Goal: Navigation & Orientation: Find specific page/section

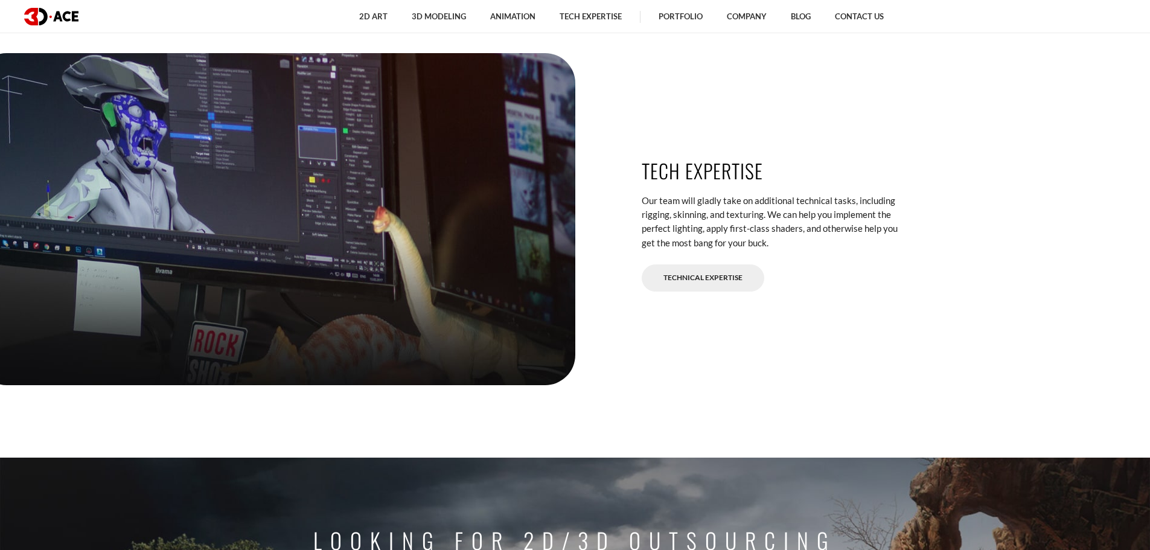
scroll to position [3379, 0]
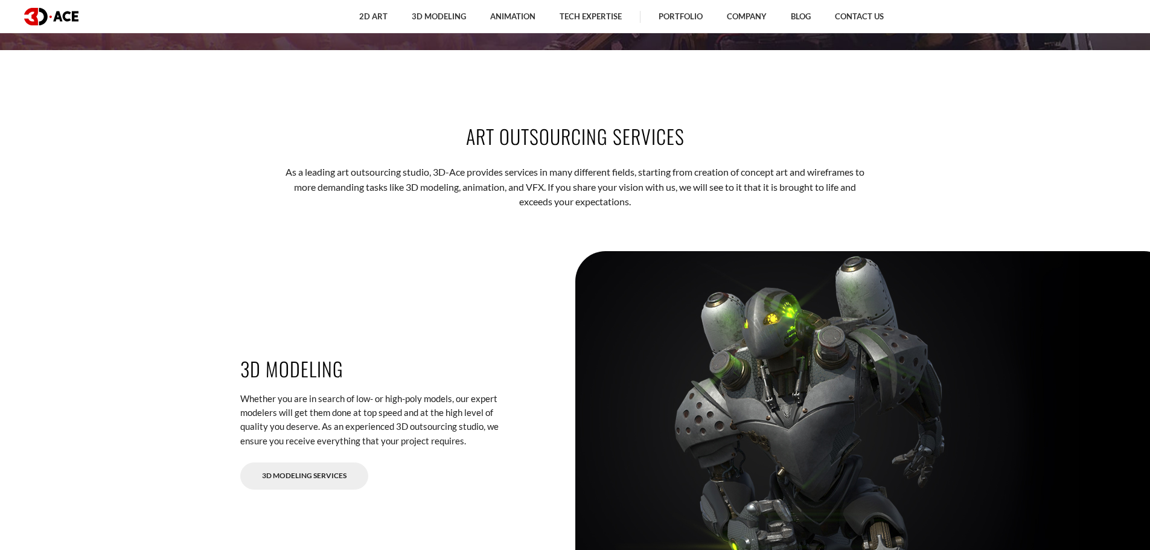
scroll to position [1642, 0]
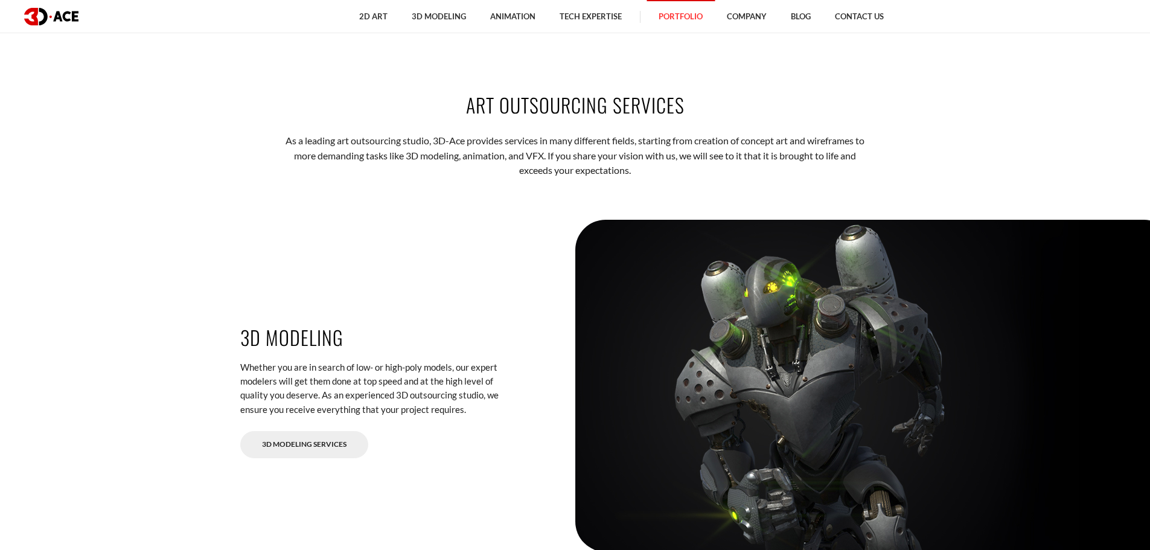
click at [681, 16] on link "Portfolio" at bounding box center [680, 16] width 68 height 33
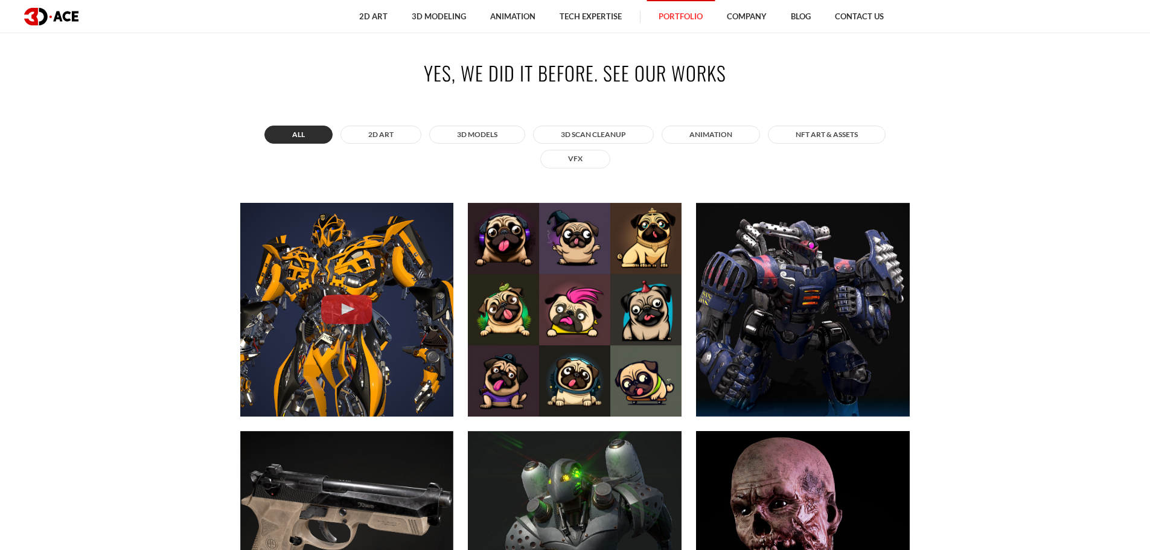
scroll to position [664, 0]
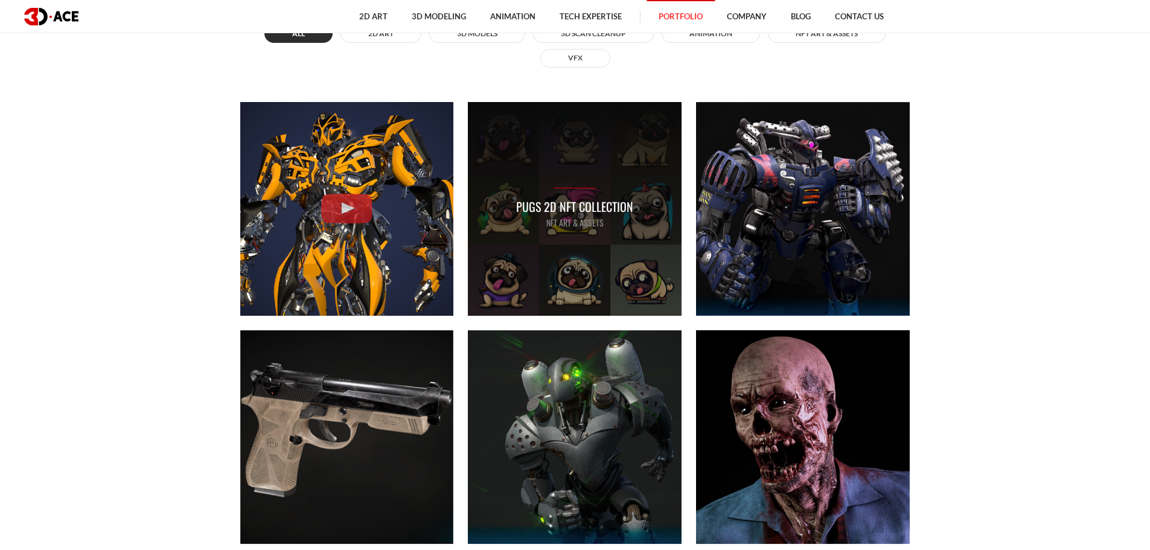
click at [579, 163] on div "Pugs 2D NFT Collection NFT art & assets" at bounding box center [575, 209] width 214 height 214
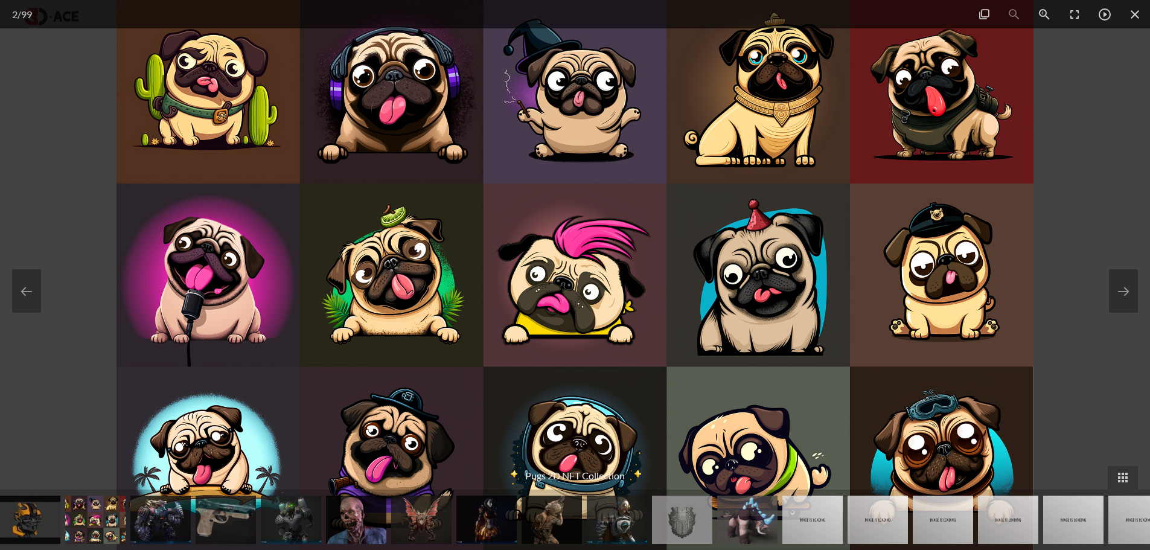
click at [1072, 174] on div at bounding box center [575, 275] width 1150 height 550
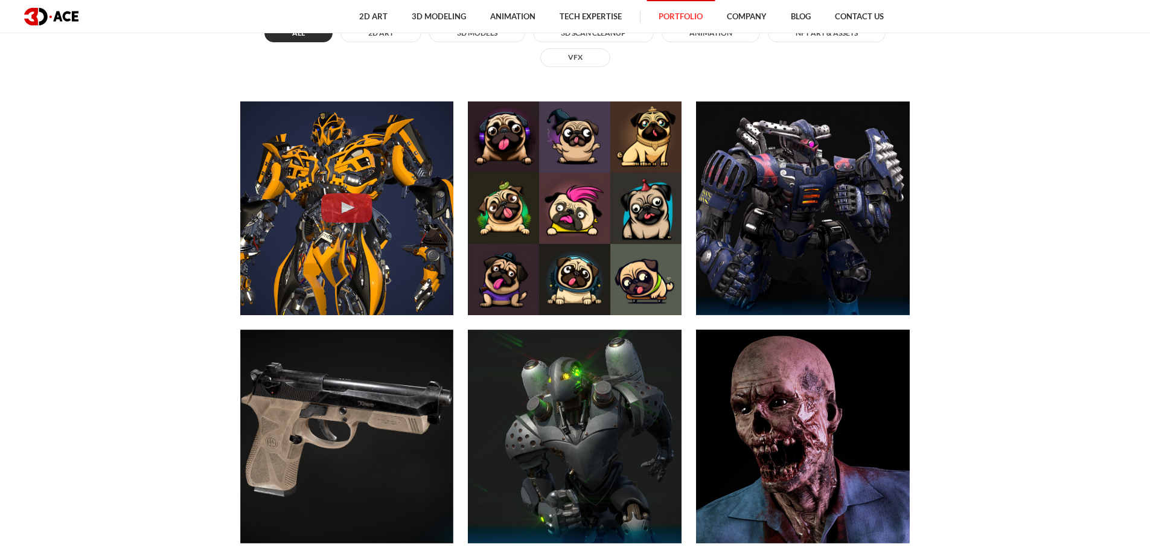
scroll to position [664, 0]
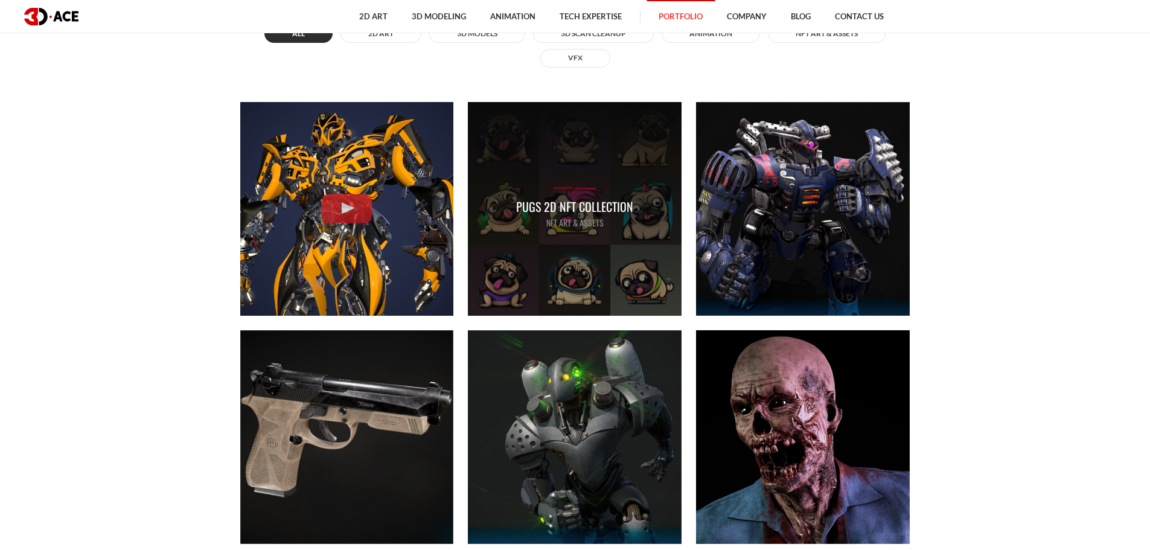
click at [579, 237] on div "Pugs 2D NFT Collection NFT art & assets" at bounding box center [575, 209] width 214 height 214
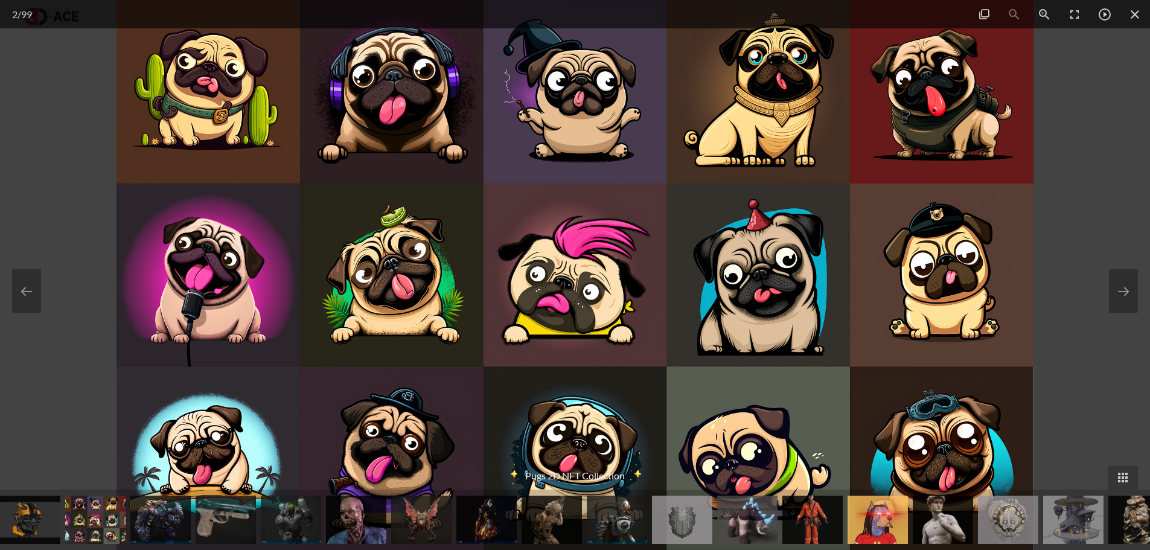
click at [1095, 205] on div at bounding box center [575, 275] width 1150 height 550
